Goal: Register for event/course

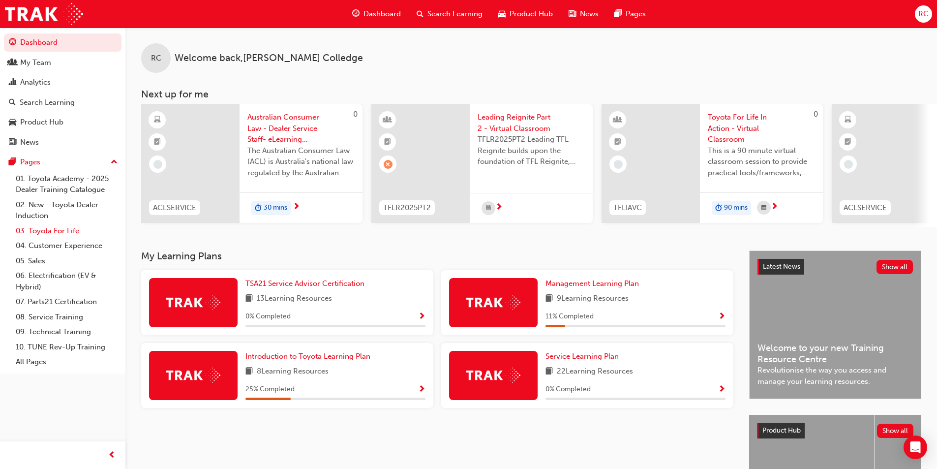
click at [57, 227] on link "03. Toyota For Life" at bounding box center [67, 230] width 110 height 15
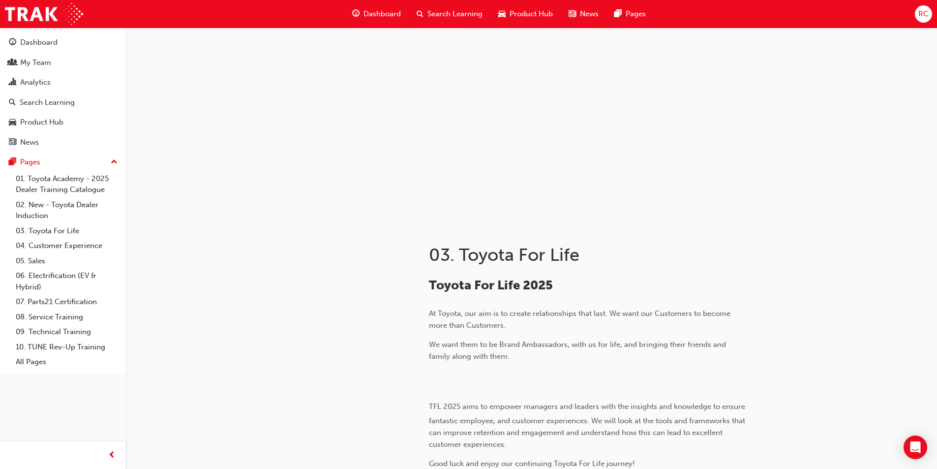
click at [442, 12] on span "Search Learning" at bounding box center [454, 13] width 55 height 11
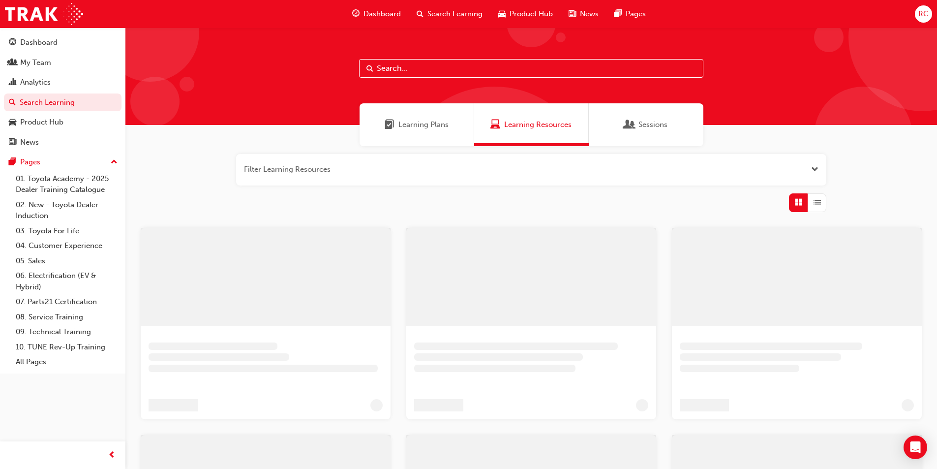
click at [461, 71] on input "text" at bounding box center [531, 68] width 344 height 19
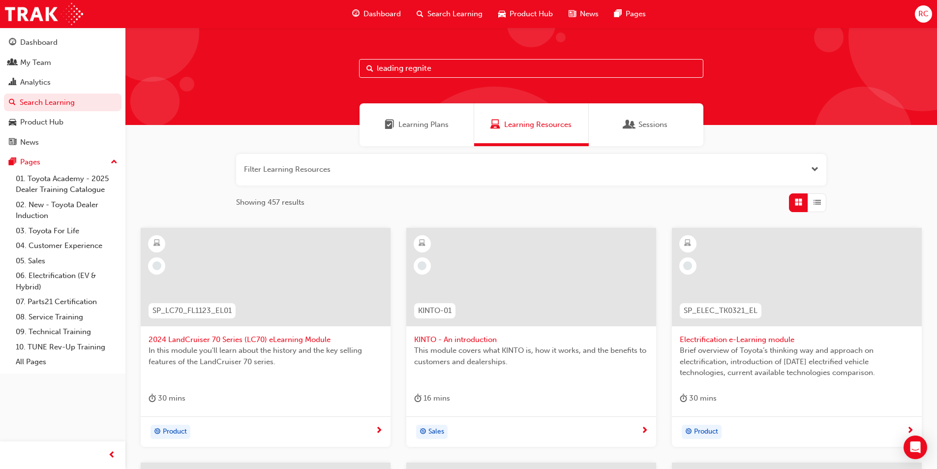
type input "leading regnite"
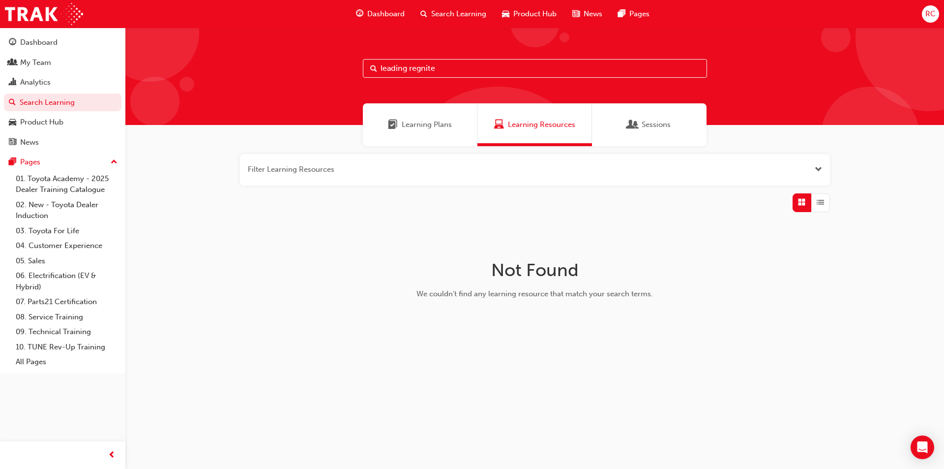
click at [425, 126] on span "Learning Plans" at bounding box center [427, 124] width 50 height 11
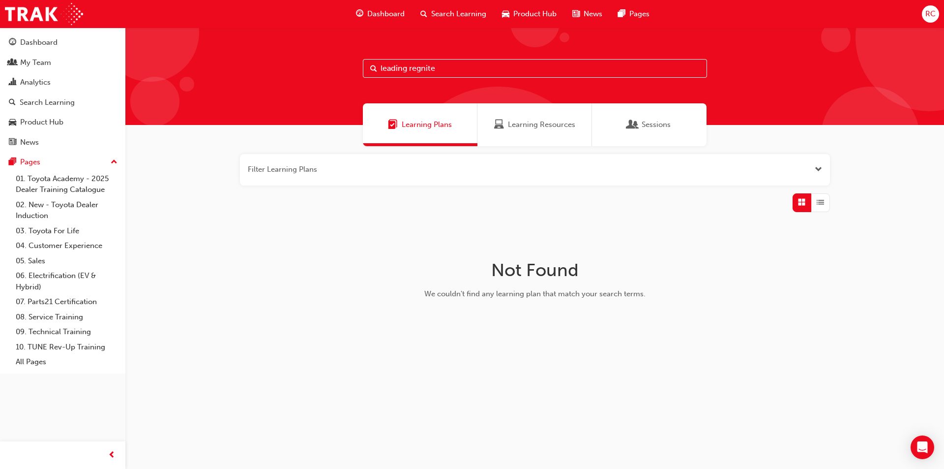
click at [657, 126] on span "Sessions" at bounding box center [656, 124] width 29 height 11
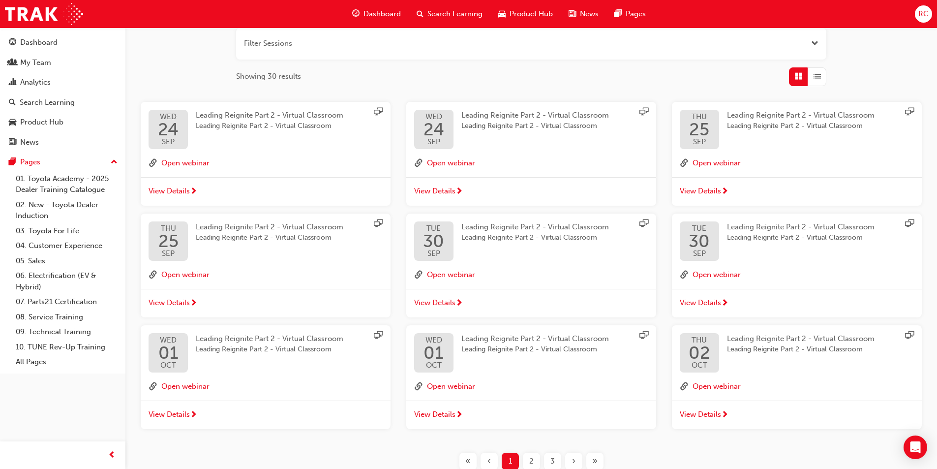
scroll to position [148, 0]
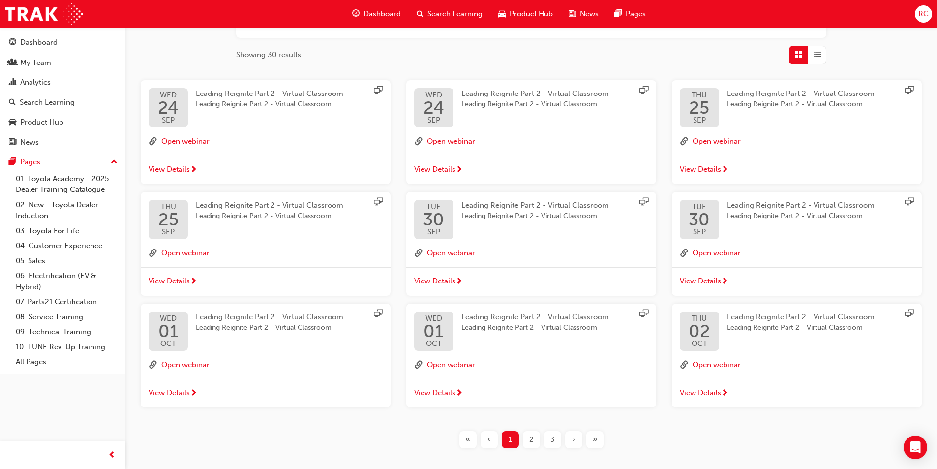
click at [782, 213] on span "Leading Reignite Part 2 - Virtual Classroom" at bounding box center [801, 215] width 148 height 11
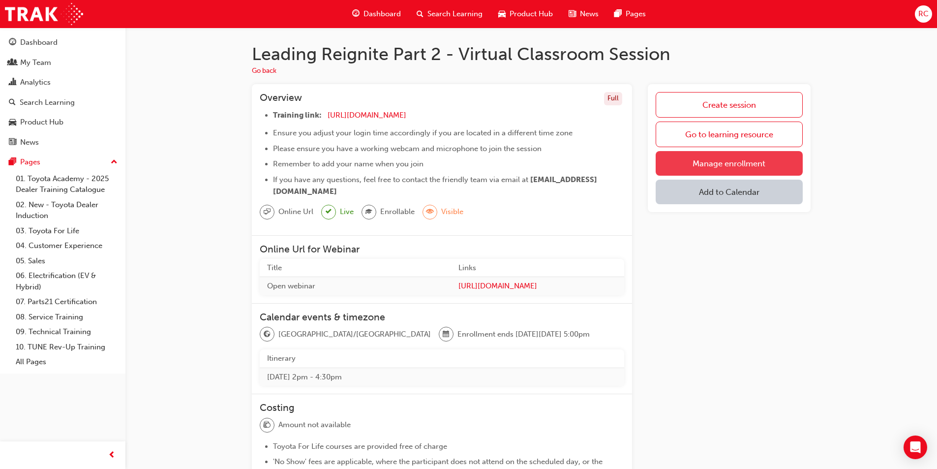
click at [743, 161] on link "Manage enrollment" at bounding box center [728, 163] width 147 height 25
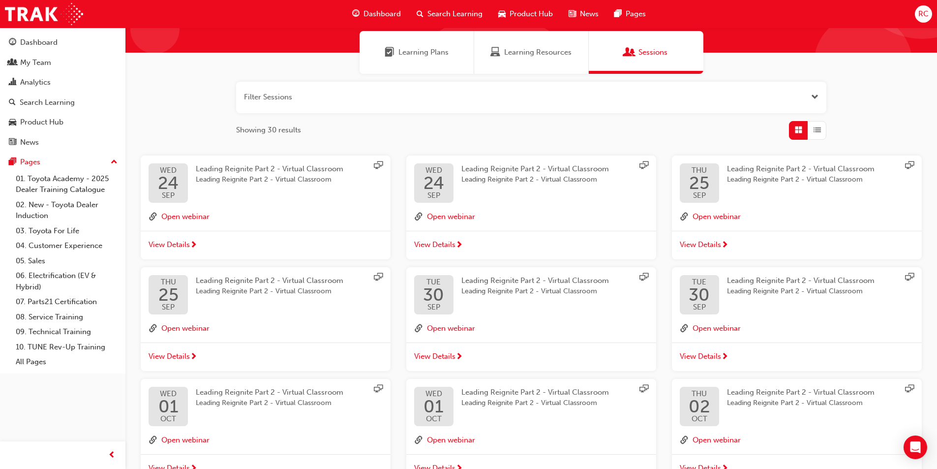
scroll to position [98, 0]
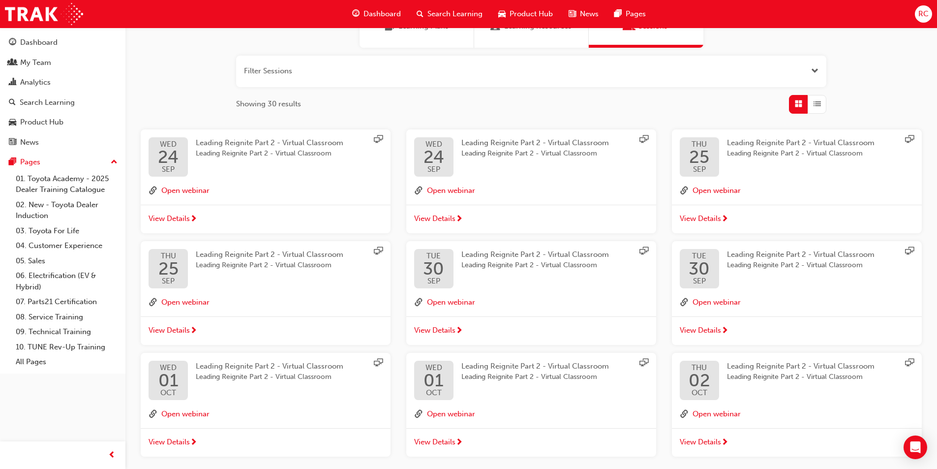
click at [502, 266] on span "Leading Reignite Part 2 - Virtual Classroom" at bounding box center [535, 265] width 148 height 11
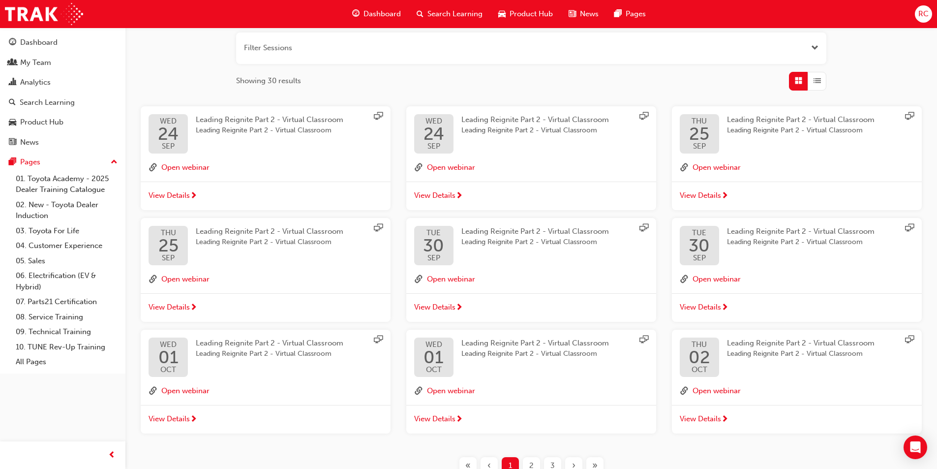
scroll to position [191, 0]
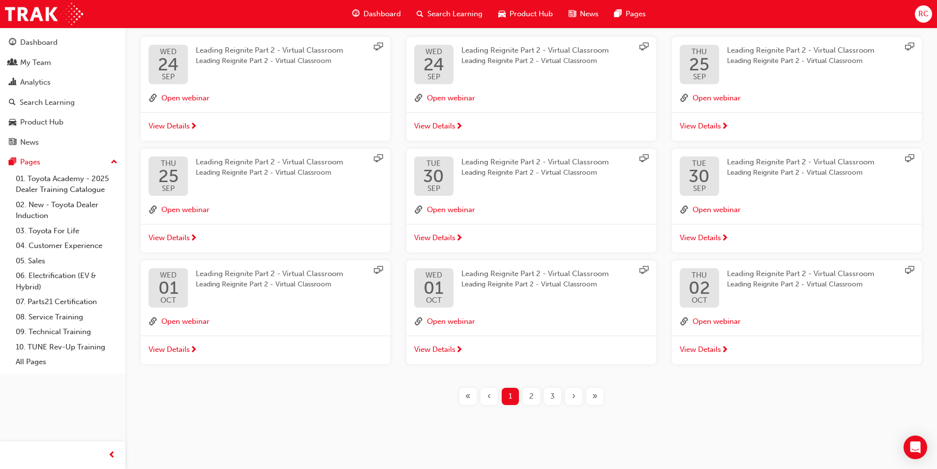
click at [247, 171] on span "Leading Reignite Part 2 - Virtual Classroom" at bounding box center [270, 172] width 148 height 11
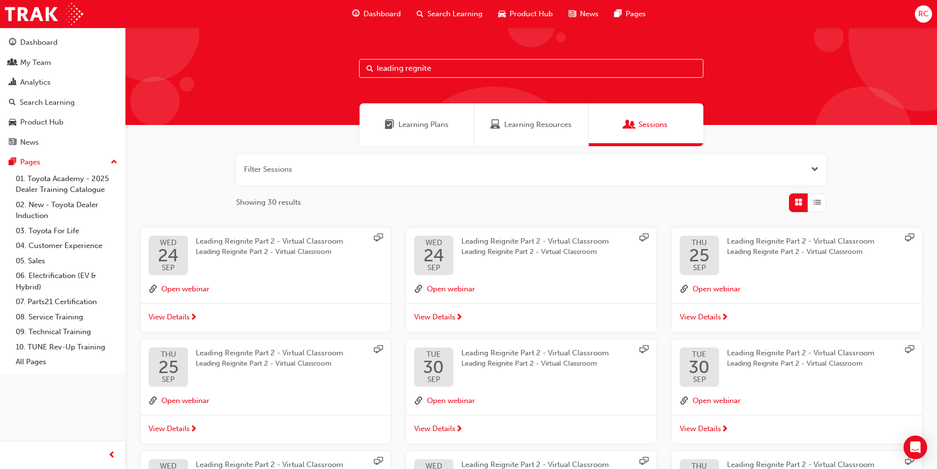
click at [260, 245] on span "Leading Reignite Part 2 - Virtual Classroom" at bounding box center [270, 241] width 148 height 9
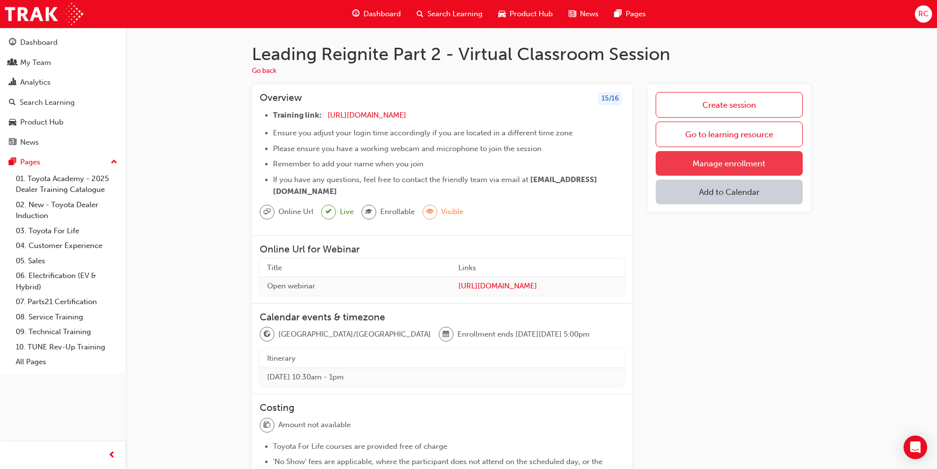
click at [710, 160] on link "Manage enrollment" at bounding box center [728, 163] width 147 height 25
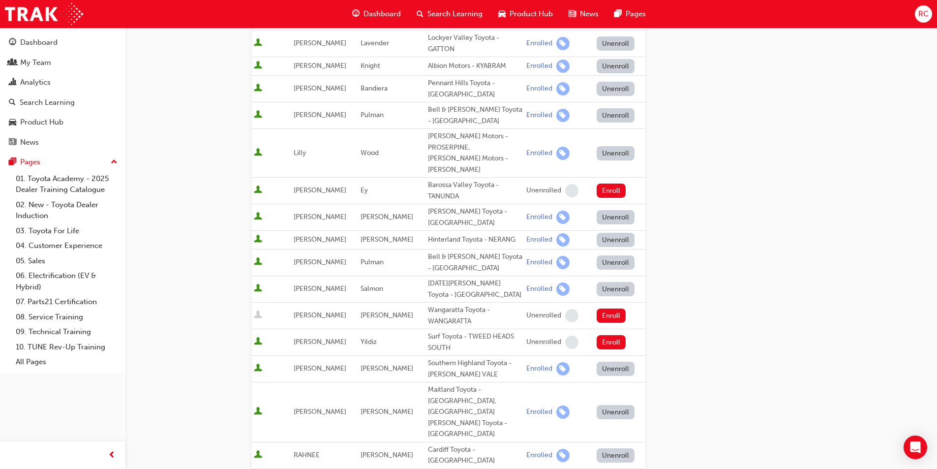
scroll to position [468, 0]
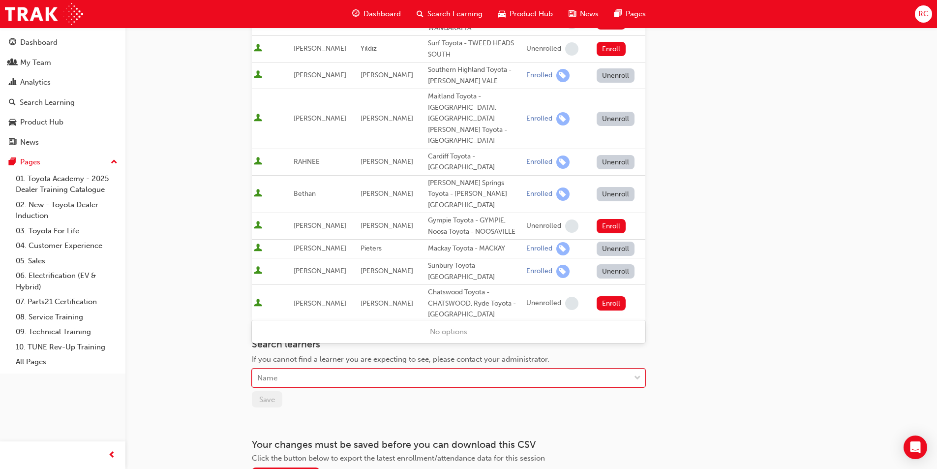
click at [326, 369] on div "Name" at bounding box center [441, 377] width 378 height 17
type input "colledge"
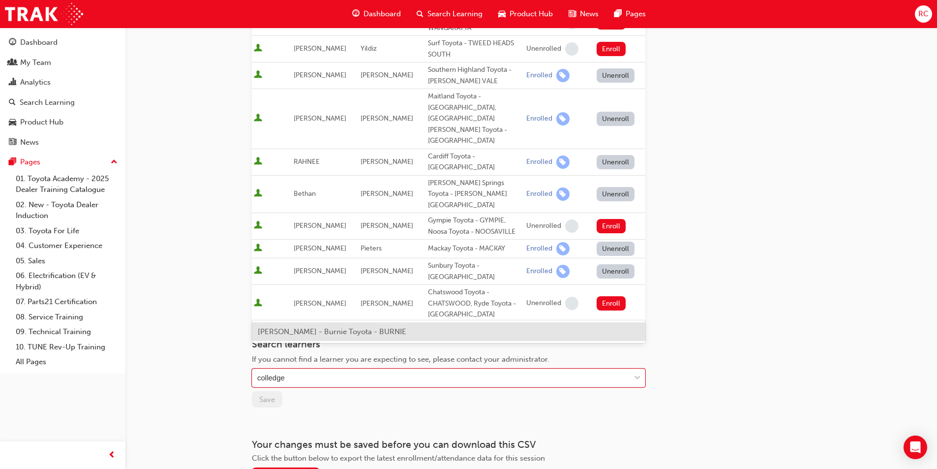
click at [332, 333] on span "[PERSON_NAME] - Burnie Toyota - BURNIE" at bounding box center [332, 331] width 148 height 9
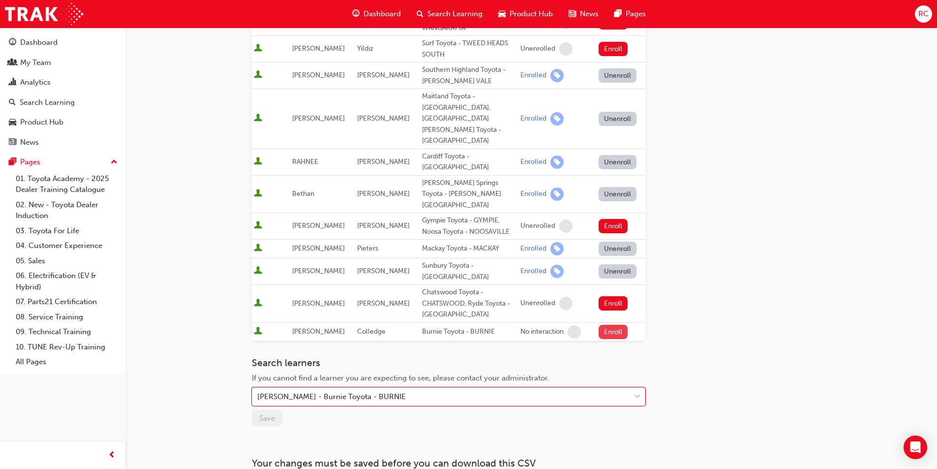
click at [609, 325] on button "Enroll" at bounding box center [613, 332] width 30 height 14
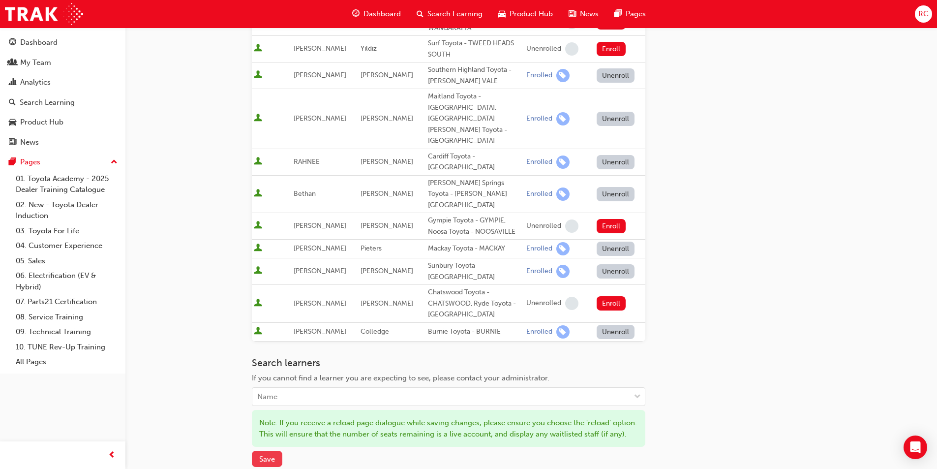
click at [262, 454] on span "Save" at bounding box center [267, 458] width 16 height 9
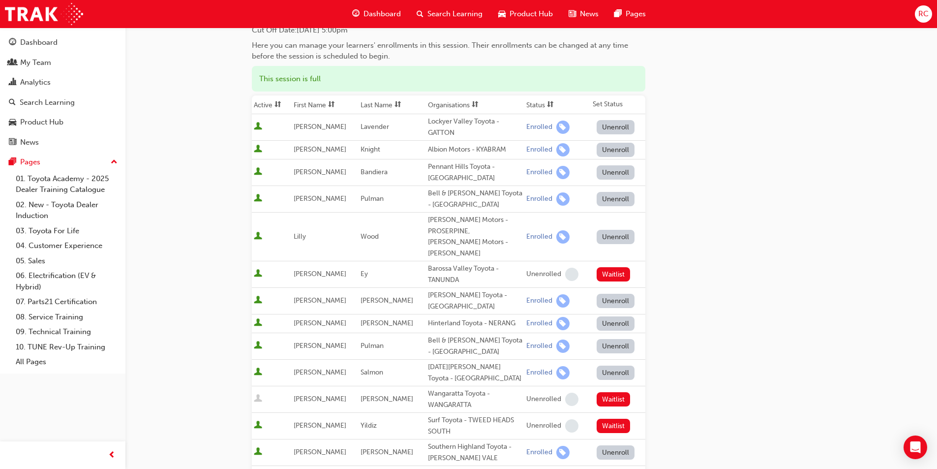
scroll to position [0, 0]
